Goal: Task Accomplishment & Management: Use online tool/utility

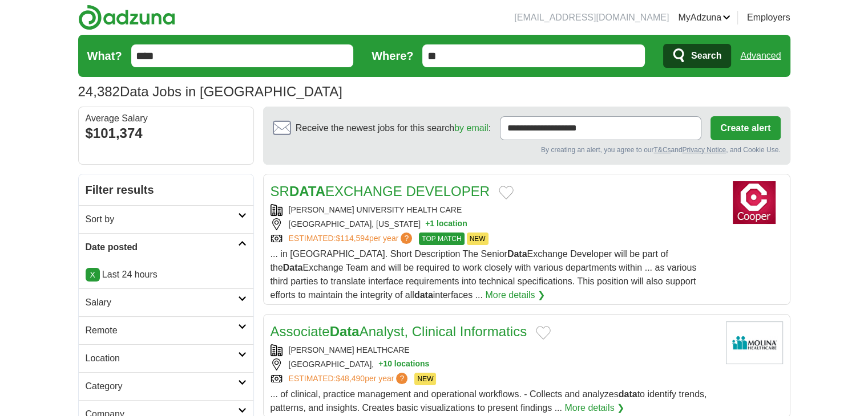
click at [703, 60] on span "Search" at bounding box center [706, 55] width 30 height 23
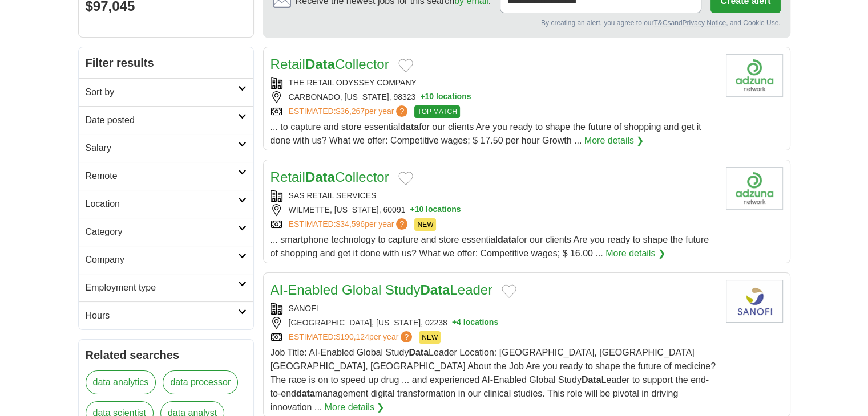
scroll to position [128, 0]
click at [240, 118] on link "Date posted" at bounding box center [166, 120] width 175 height 28
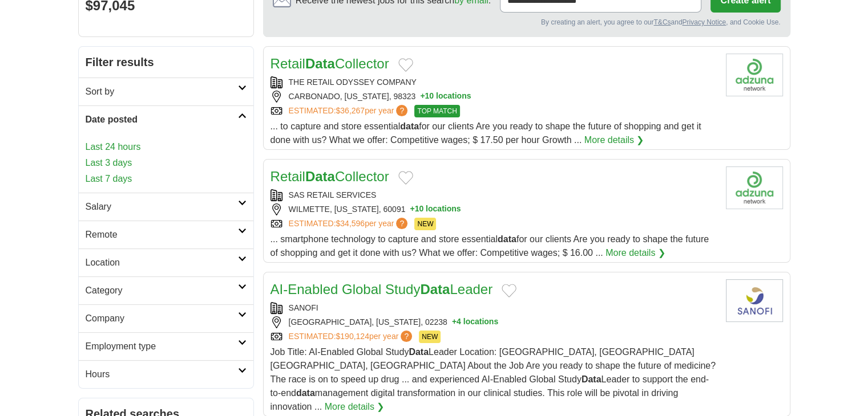
click at [117, 147] on link "Last 24 hours" at bounding box center [166, 147] width 161 height 14
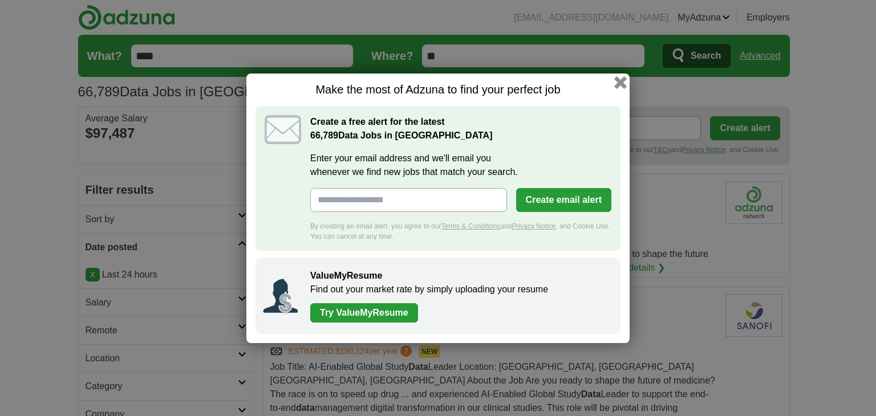
click at [618, 80] on button "button" at bounding box center [620, 82] width 13 height 13
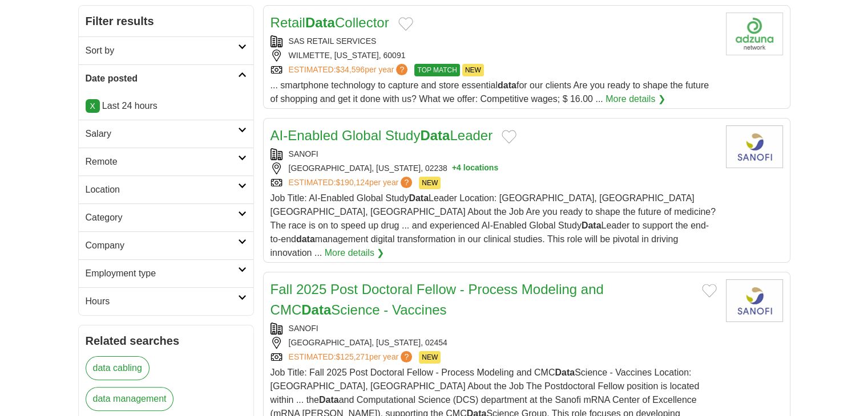
scroll to position [171, 0]
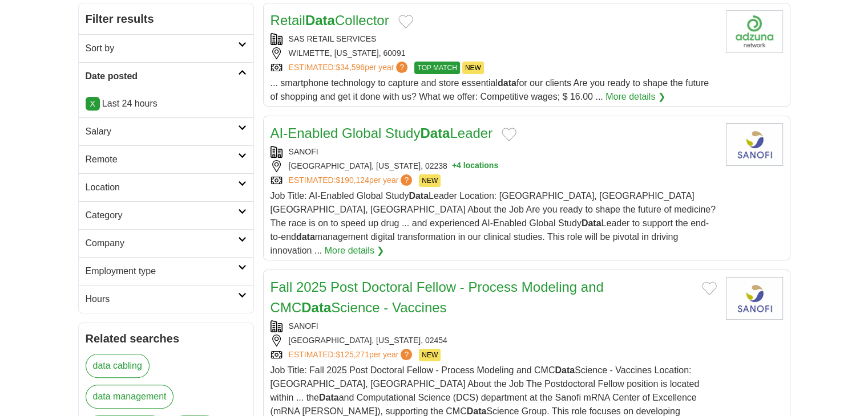
click at [240, 187] on link "Location" at bounding box center [166, 187] width 175 height 28
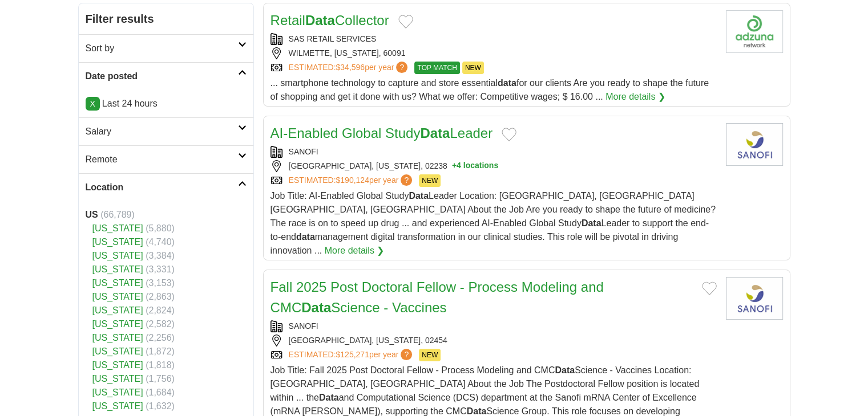
click at [240, 183] on icon at bounding box center [242, 184] width 9 height 6
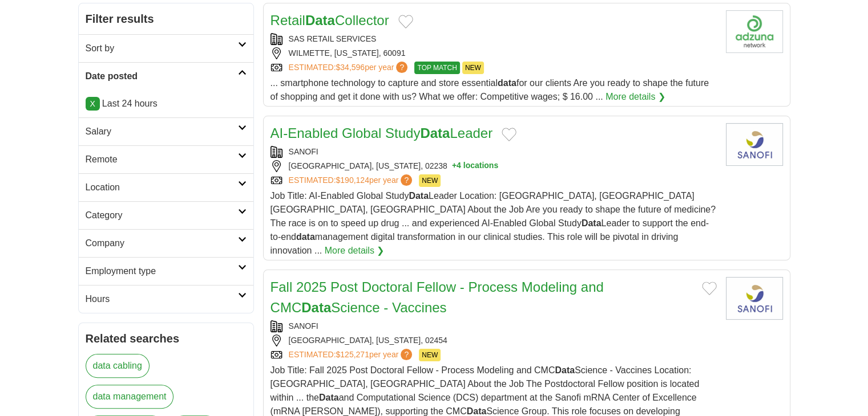
click at [240, 242] on link "Company" at bounding box center [166, 243] width 175 height 28
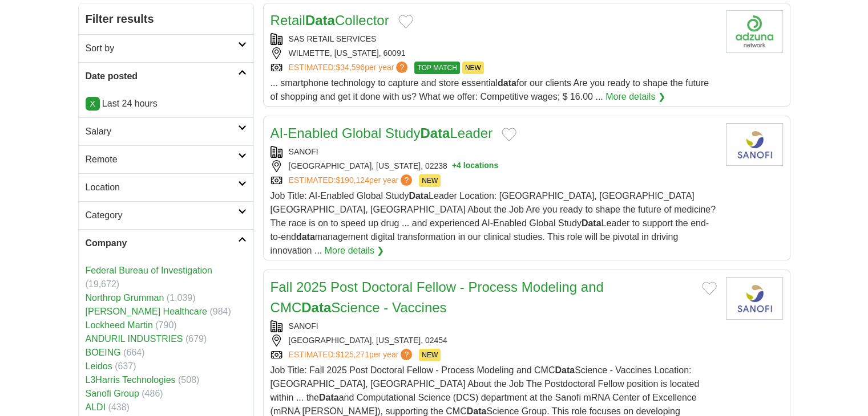
click at [240, 242] on link "Company" at bounding box center [166, 243] width 175 height 28
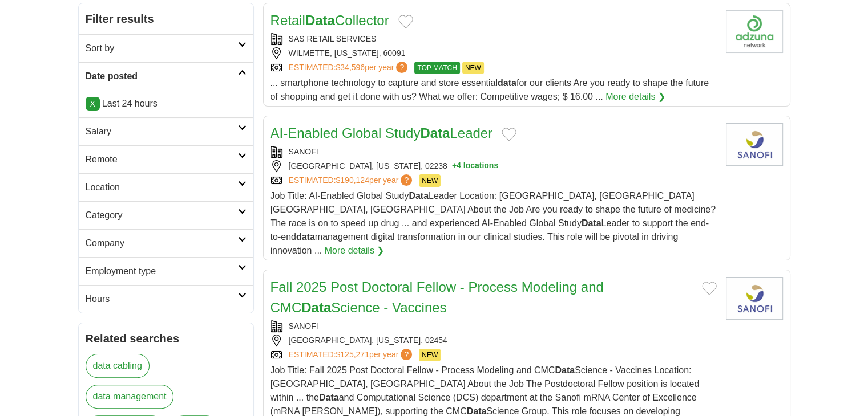
click at [240, 265] on icon at bounding box center [242, 268] width 9 height 6
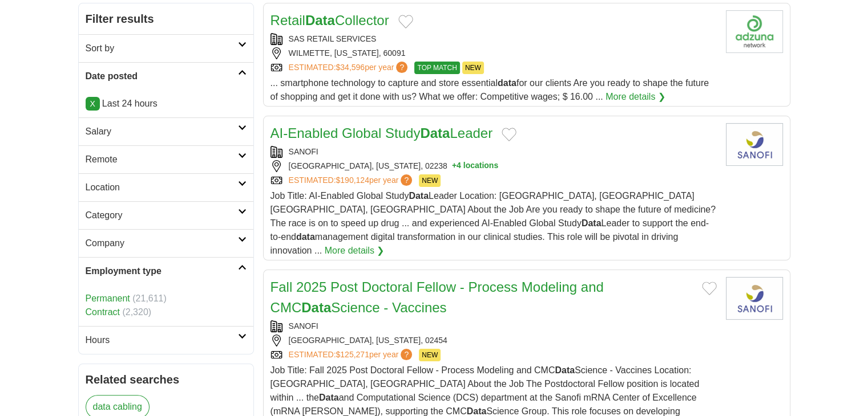
click at [240, 265] on icon at bounding box center [242, 268] width 9 height 6
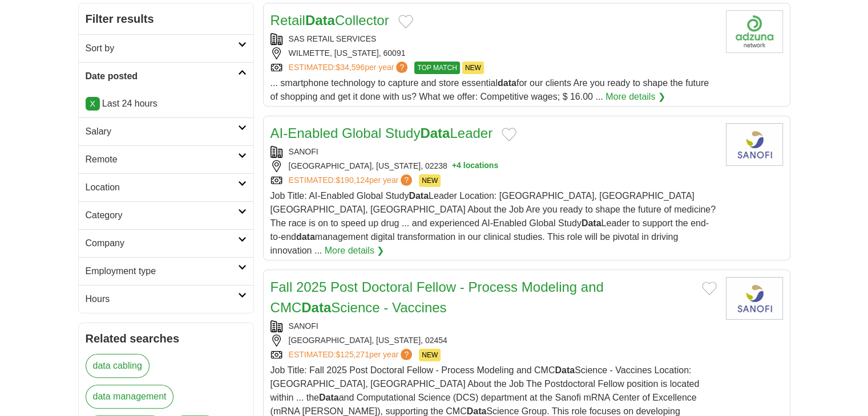
click at [240, 288] on link "Hours" at bounding box center [166, 299] width 175 height 28
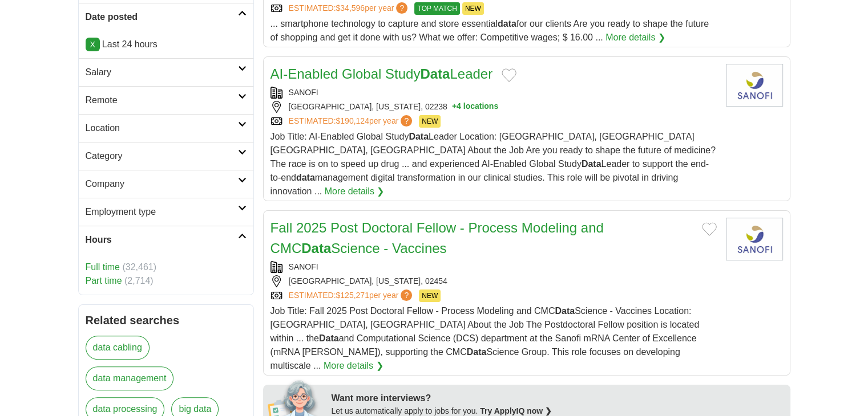
scroll to position [230, 0]
click at [105, 268] on link "Full time" at bounding box center [103, 267] width 34 height 10
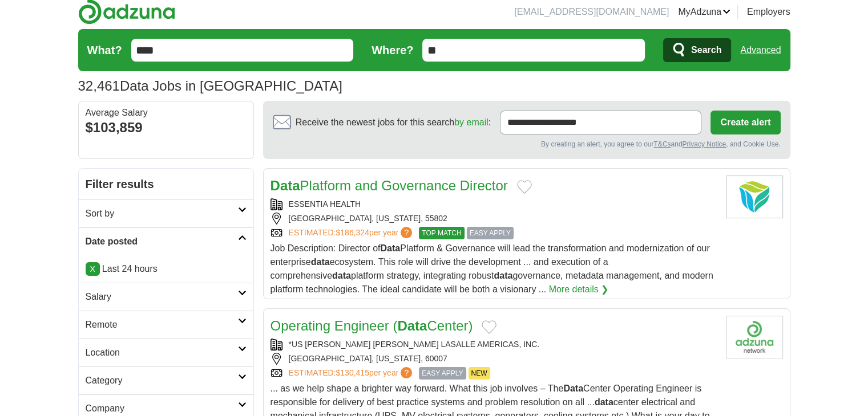
scroll to position [6, 0]
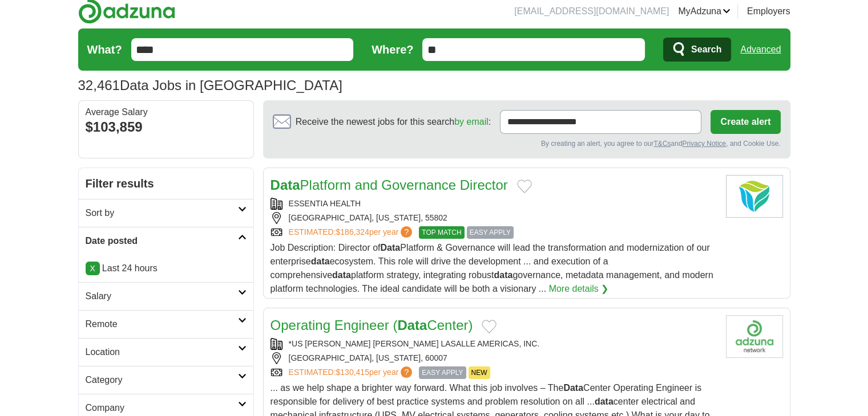
click at [376, 184] on link "Data Platform and Governance Director" at bounding box center [388, 184] width 237 height 15
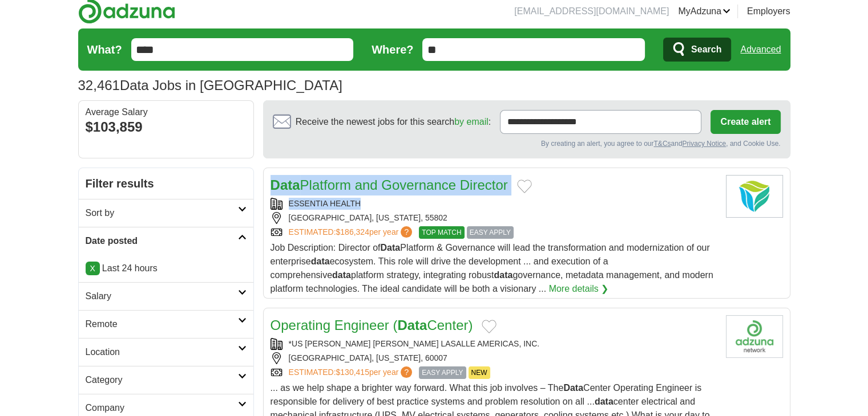
drag, startPoint x: 367, startPoint y: 205, endPoint x: 272, endPoint y: 193, distance: 96.0
click at [272, 193] on div "Data Platform and Governance Director ESSENTIA HEALTH DULUTH, MINNESOTA, 55802 …" at bounding box center [493, 235] width 446 height 121
copy div "Data Platform and Governance Director ESSENTIA HEALTH"
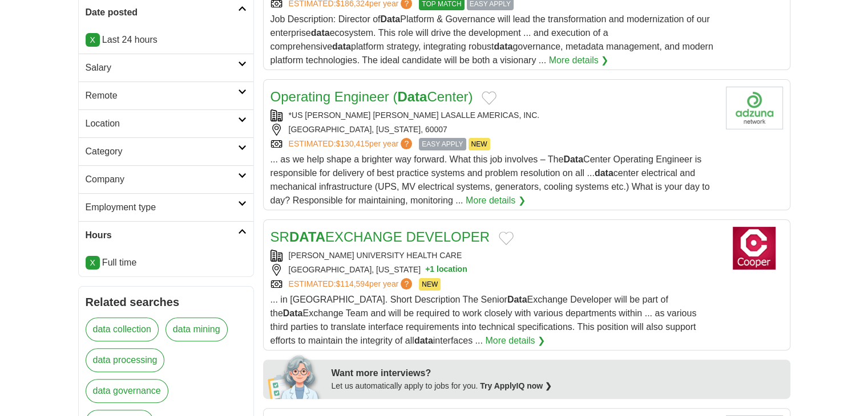
scroll to position [236, 0]
drag, startPoint x: 447, startPoint y: 254, endPoint x: 270, endPoint y: 240, distance: 177.4
click at [270, 240] on div "SR DATA EXCHANGE DEVELOPER COOPER UNIVERSITY HEALTH CARE CAMDEN, NEW JERSEY + 1…" at bounding box center [493, 286] width 446 height 121
copy div "SR DATA EXCHANGE DEVELOPER COOPER UNIVERSITY HEALTH CARE"
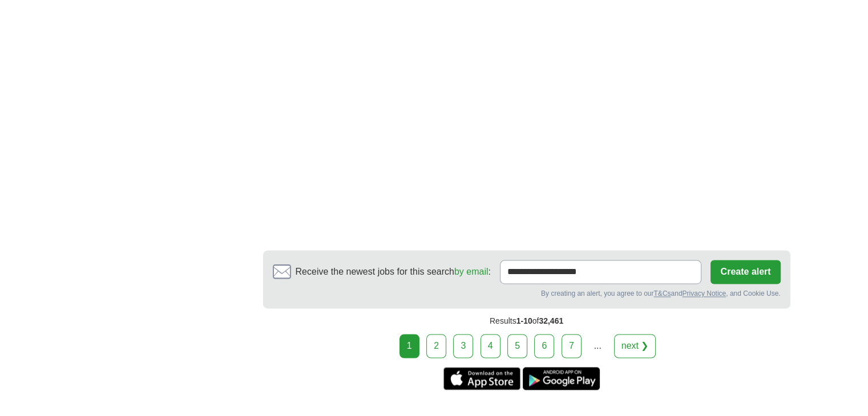
scroll to position [1694, 0]
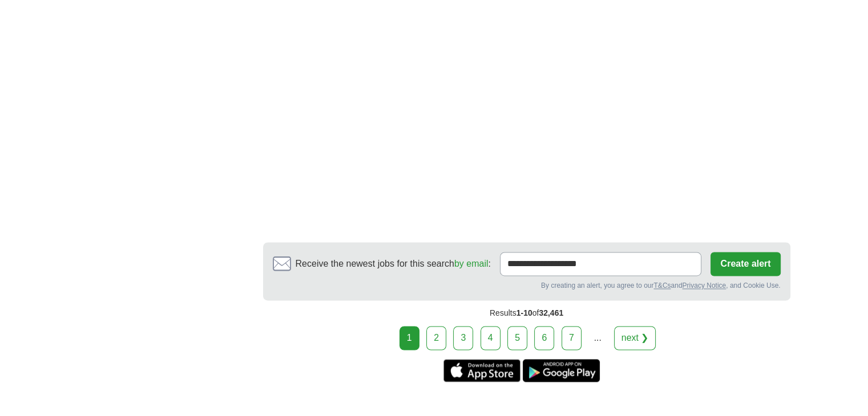
click at [442, 332] on link "2" at bounding box center [436, 338] width 20 height 24
